Goal: Navigation & Orientation: Find specific page/section

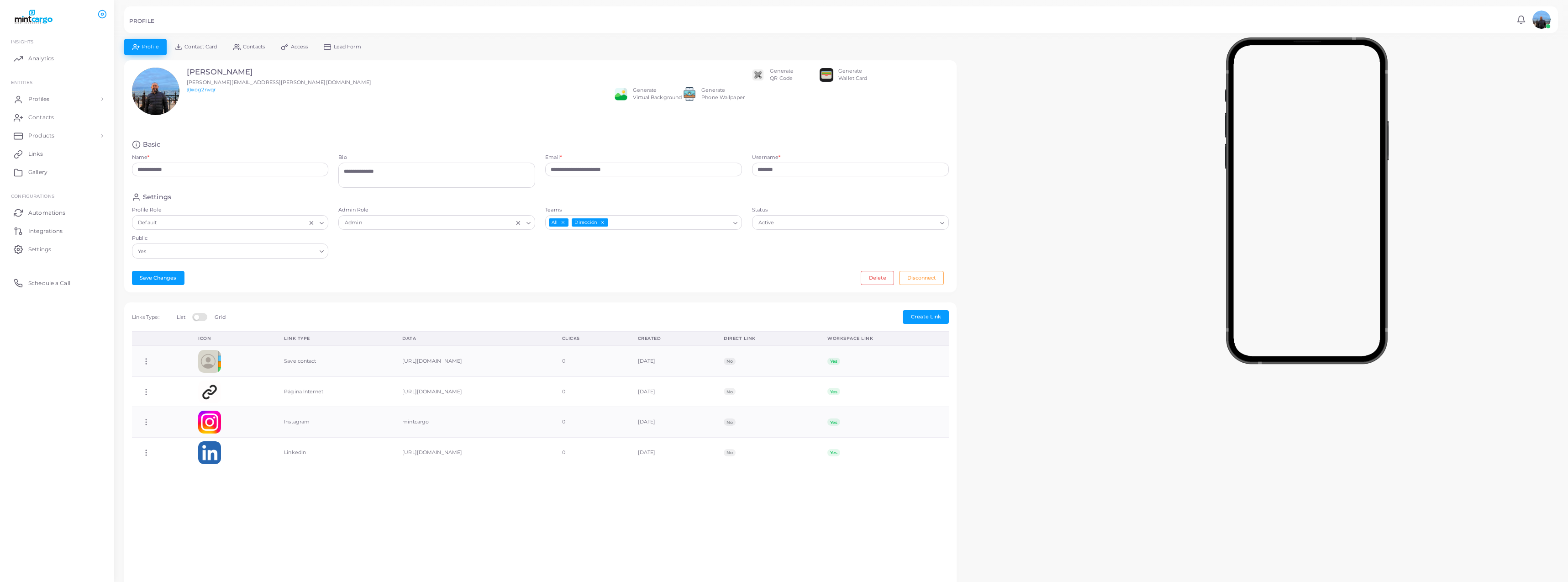
click at [206, 42] on link "Contact Card" at bounding box center [196, 47] width 58 height 16
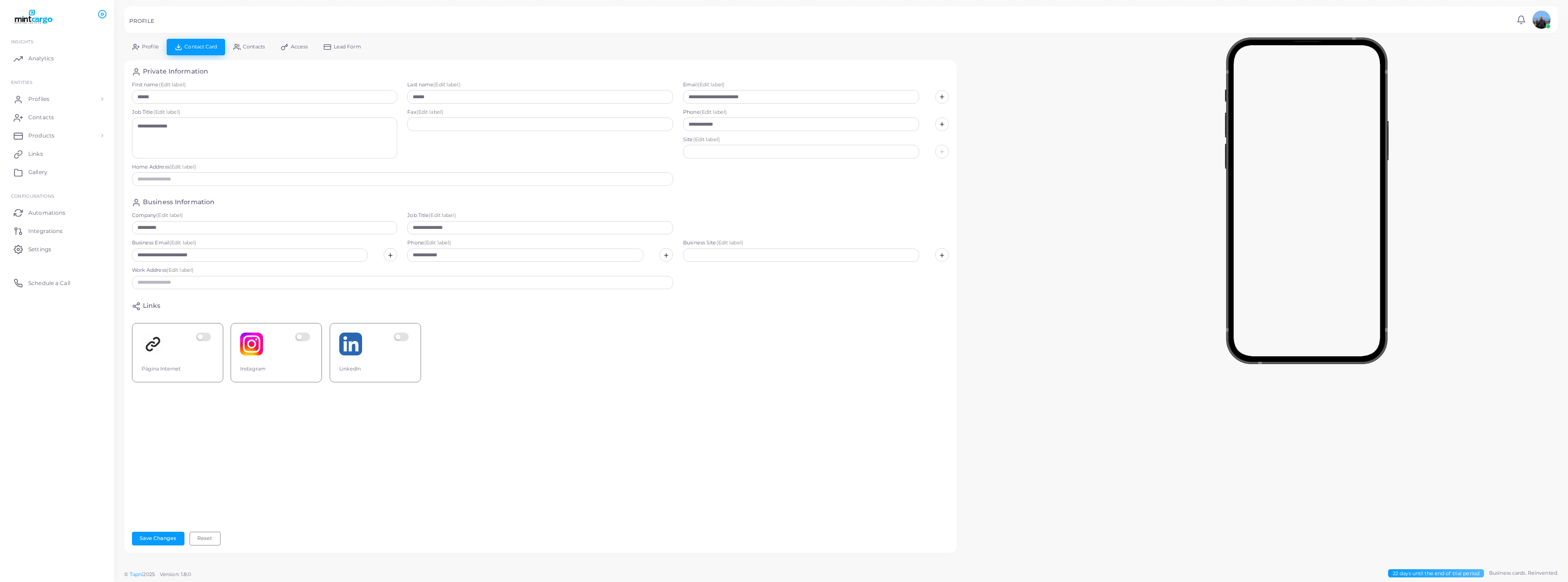
click at [304, 51] on link "Access" at bounding box center [294, 47] width 43 height 16
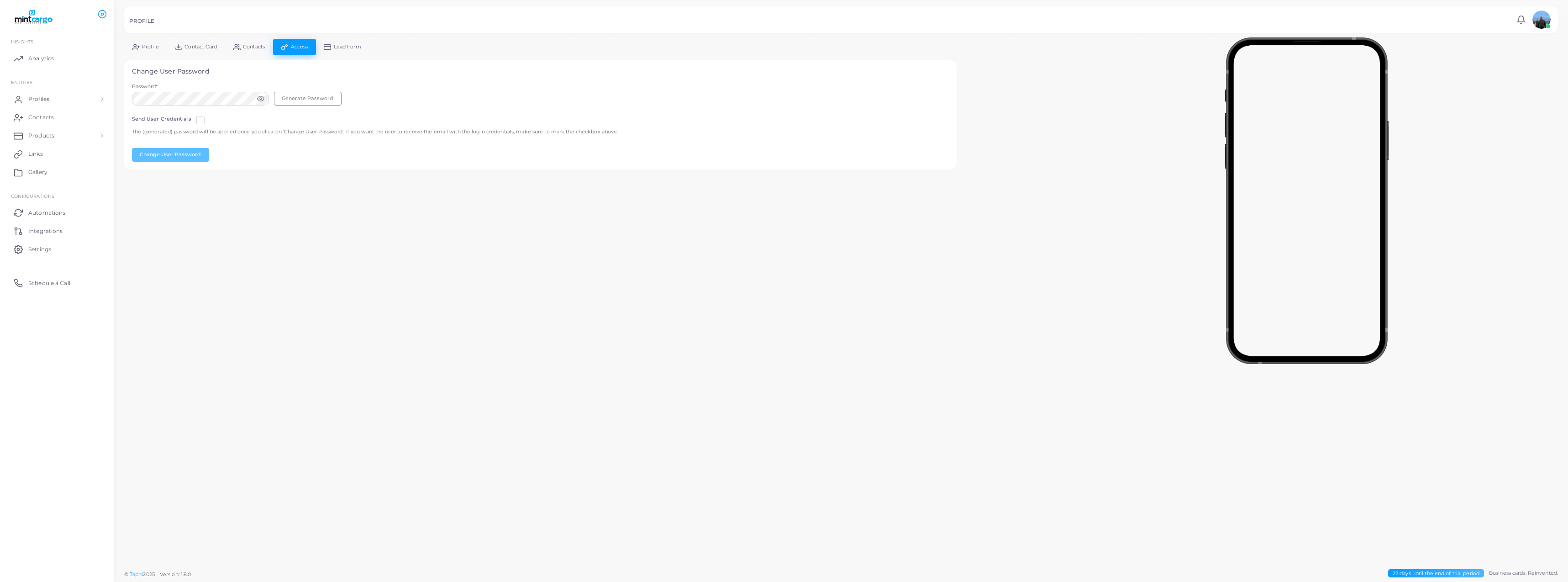
click at [345, 47] on span "Lead Form" at bounding box center [347, 47] width 27 height 5
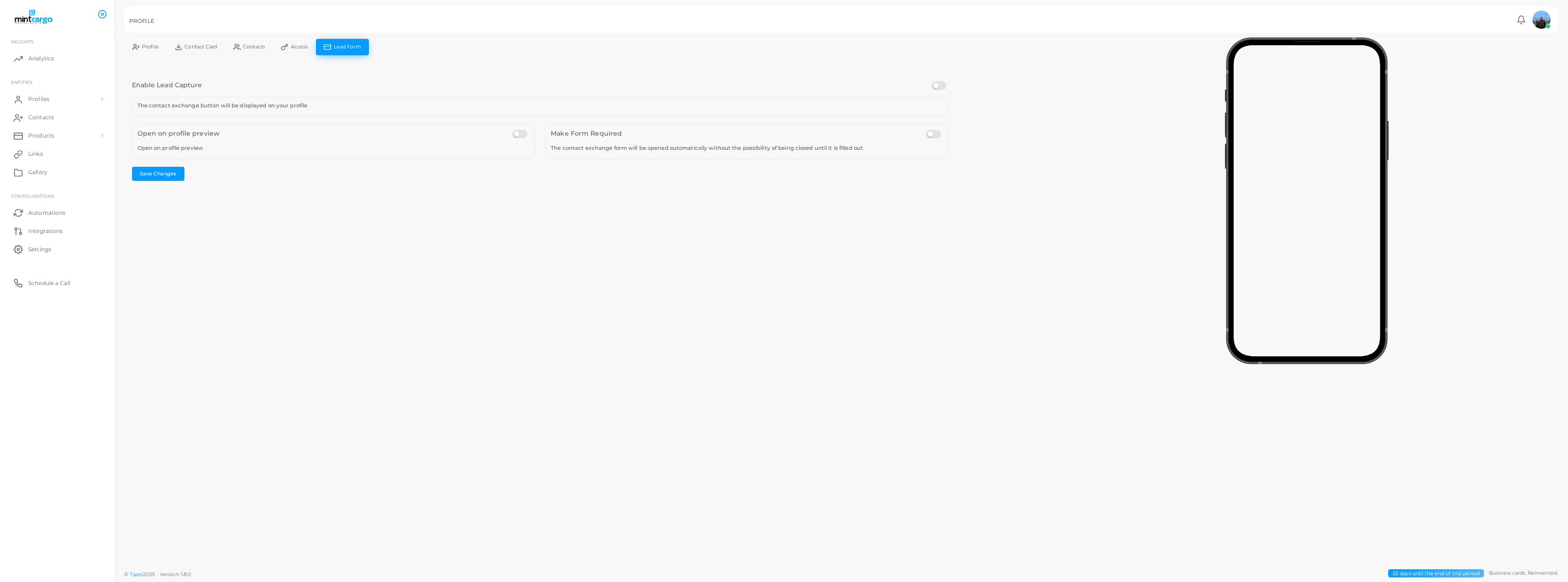
click at [263, 44] on span "Contacts" at bounding box center [254, 47] width 22 height 5
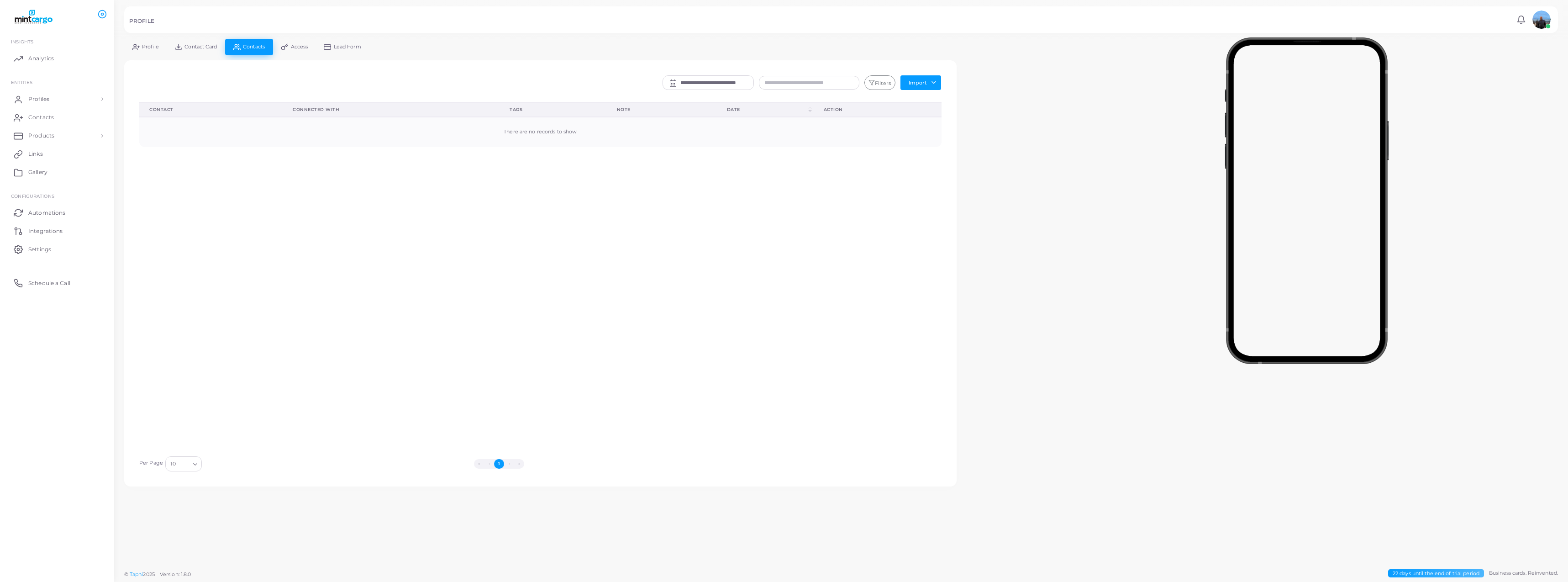
click at [197, 48] on span "Contact Card" at bounding box center [200, 47] width 32 height 5
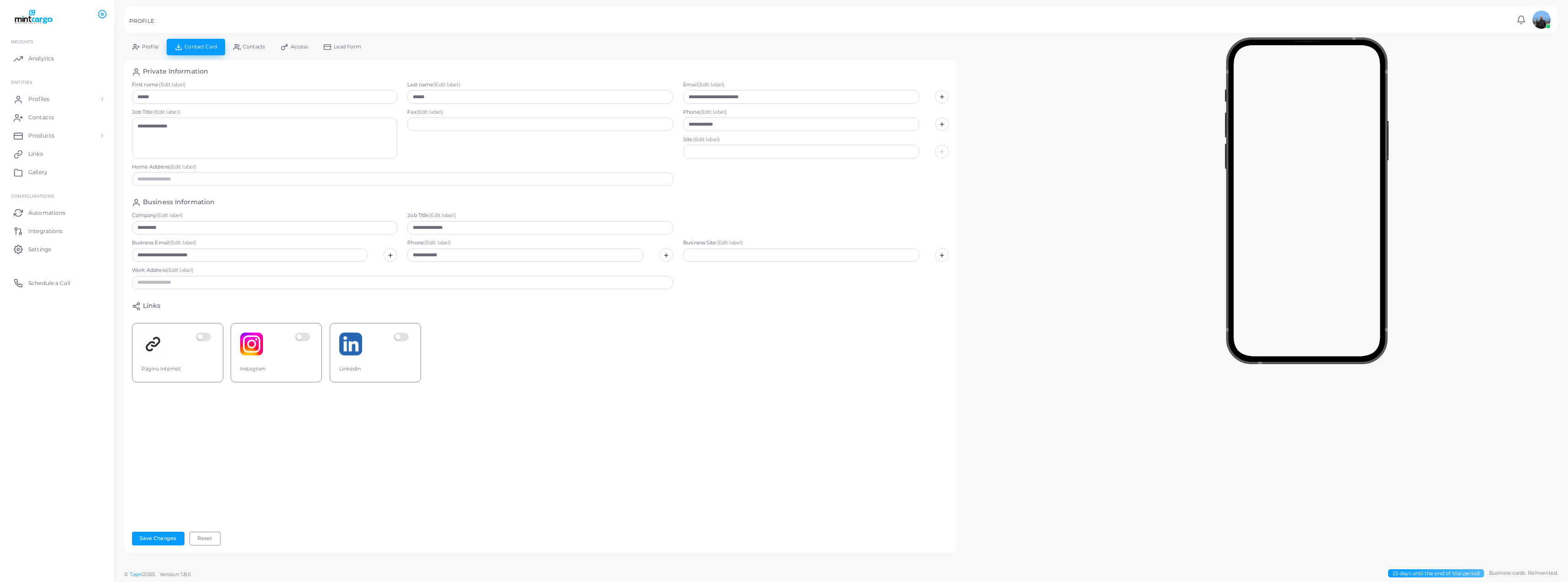
click at [141, 42] on link "Profile" at bounding box center [145, 47] width 42 height 16
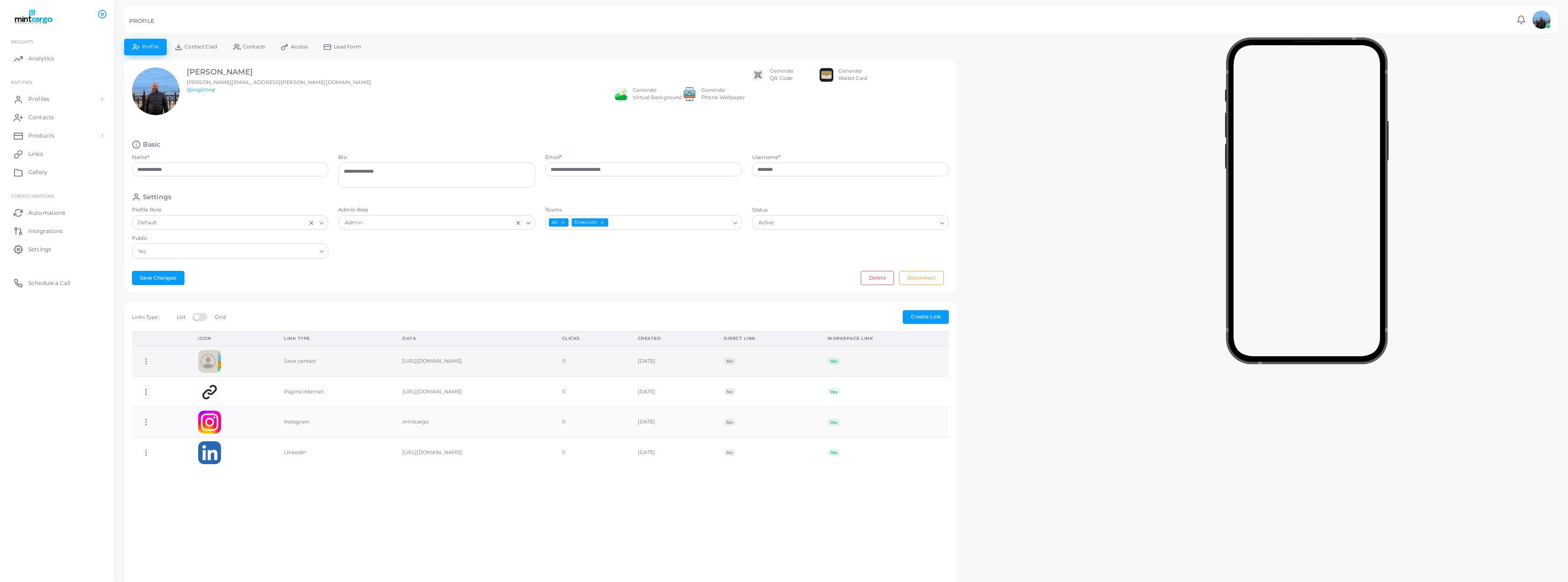
click at [392, 360] on td "[URL][DOMAIN_NAME]" at bounding box center [472, 360] width 160 height 30
click at [392, 363] on td "[URL][DOMAIN_NAME]" at bounding box center [472, 360] width 160 height 30
click at [392, 390] on td "[URL][DOMAIN_NAME]" at bounding box center [472, 392] width 160 height 30
click at [396, 359] on td "[URL][DOMAIN_NAME]" at bounding box center [472, 360] width 160 height 30
drag, startPoint x: 55, startPoint y: 148, endPoint x: 94, endPoint y: 143, distance: 39.3
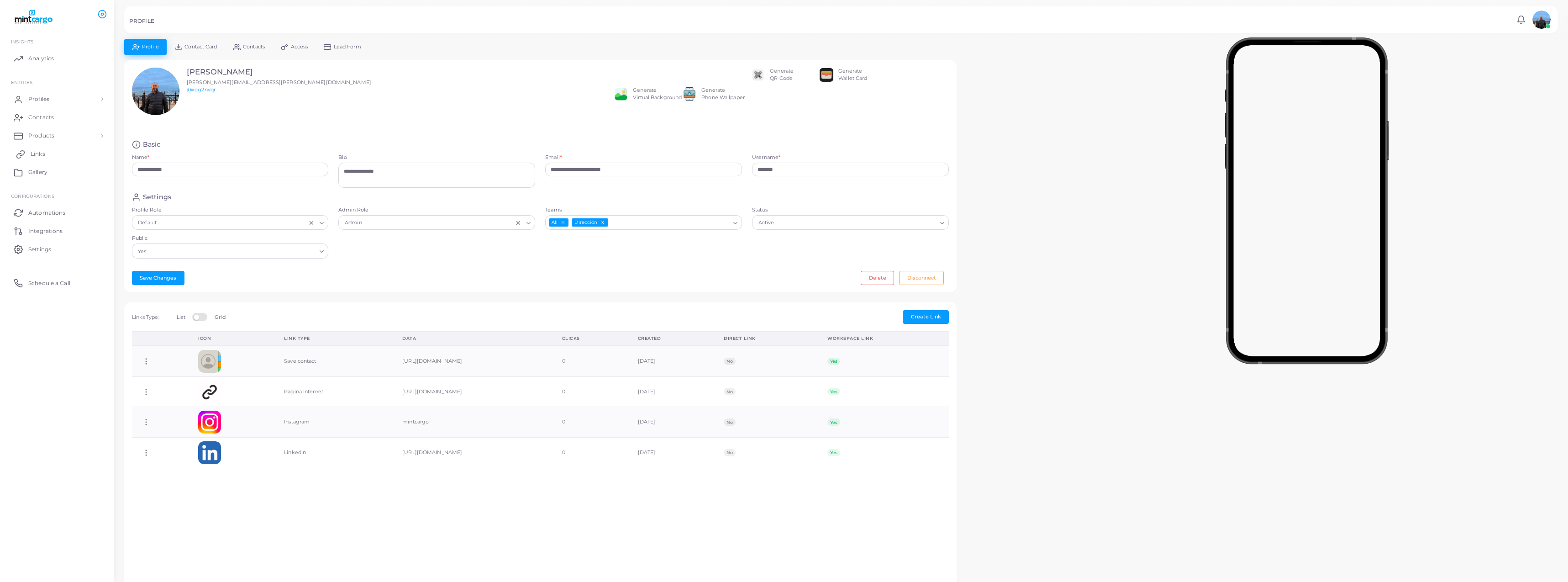
click at [55, 148] on link "Links" at bounding box center [57, 153] width 100 height 18
